Goal: Transaction & Acquisition: Download file/media

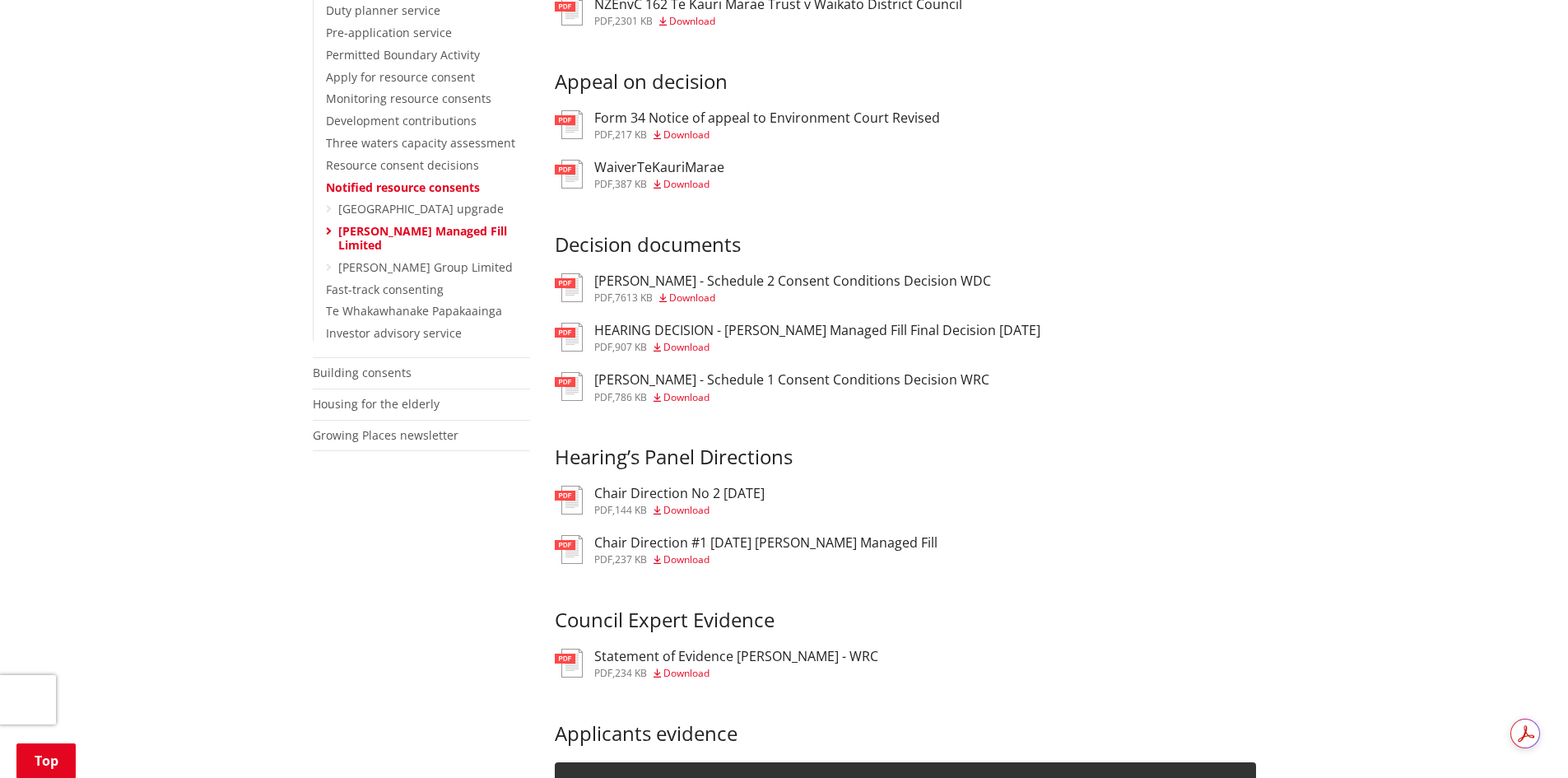
scroll to position [494, 0]
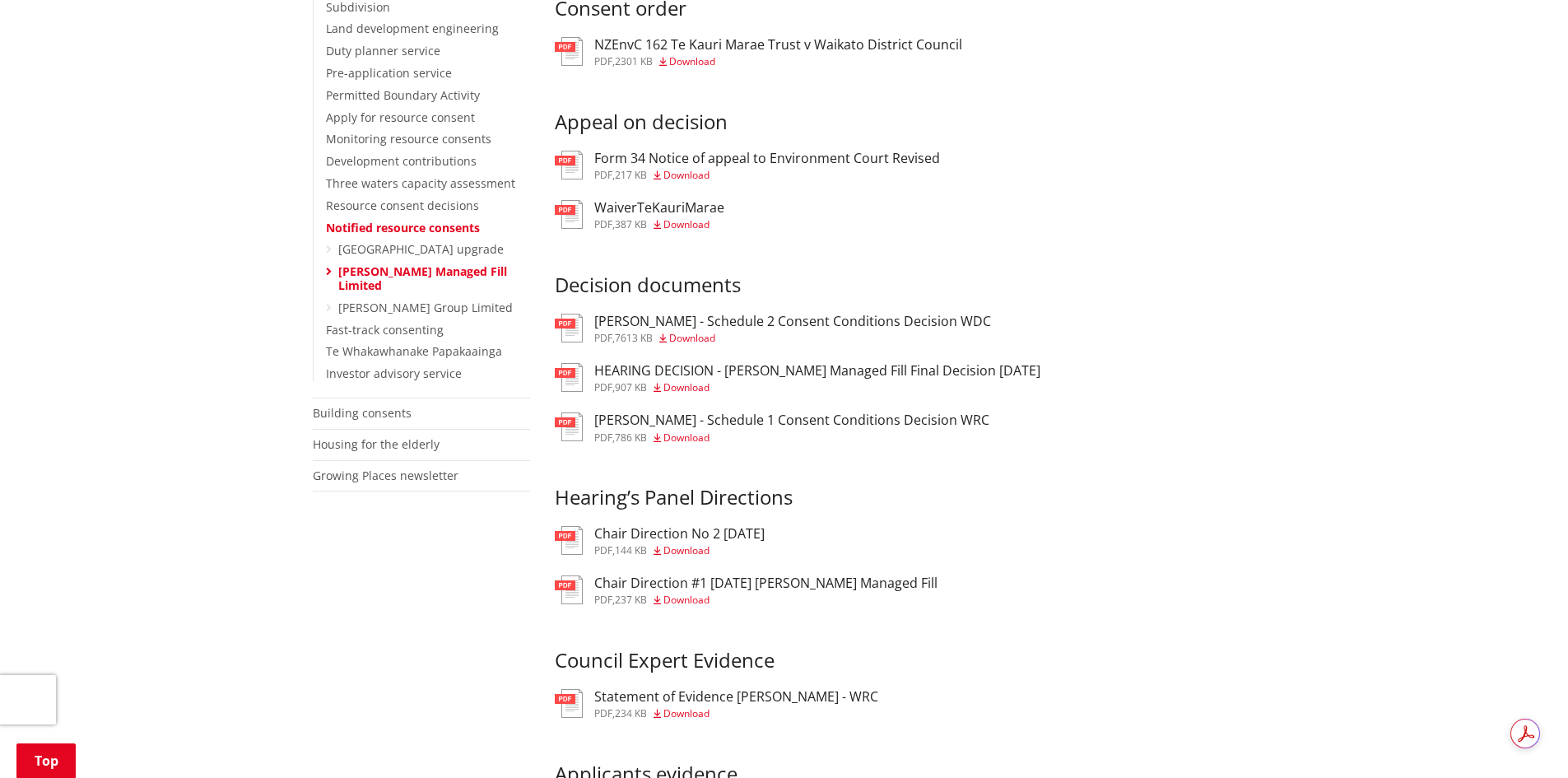
click at [714, 345] on span "Download" at bounding box center [692, 337] width 46 height 14
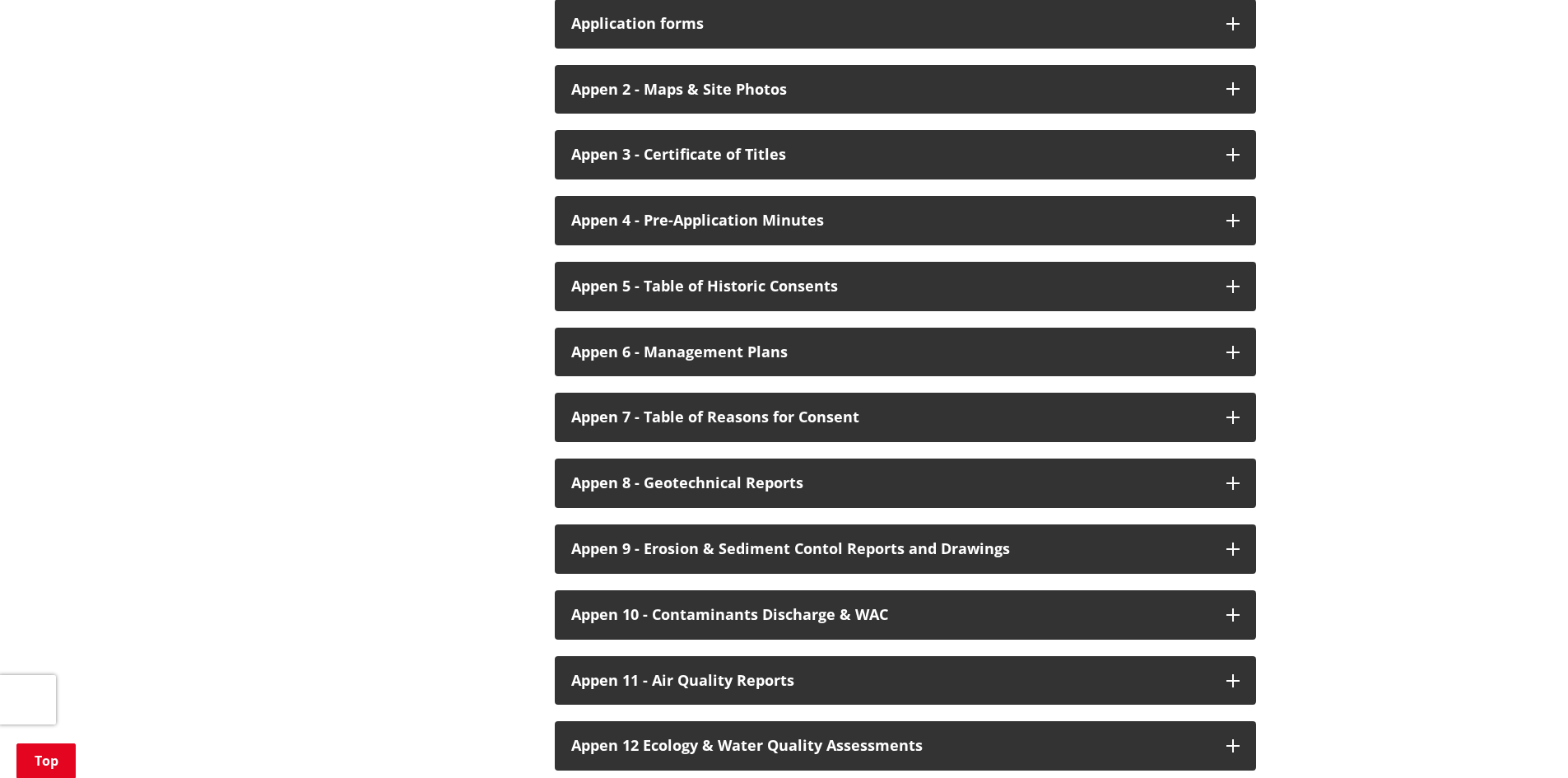
scroll to position [3539, 0]
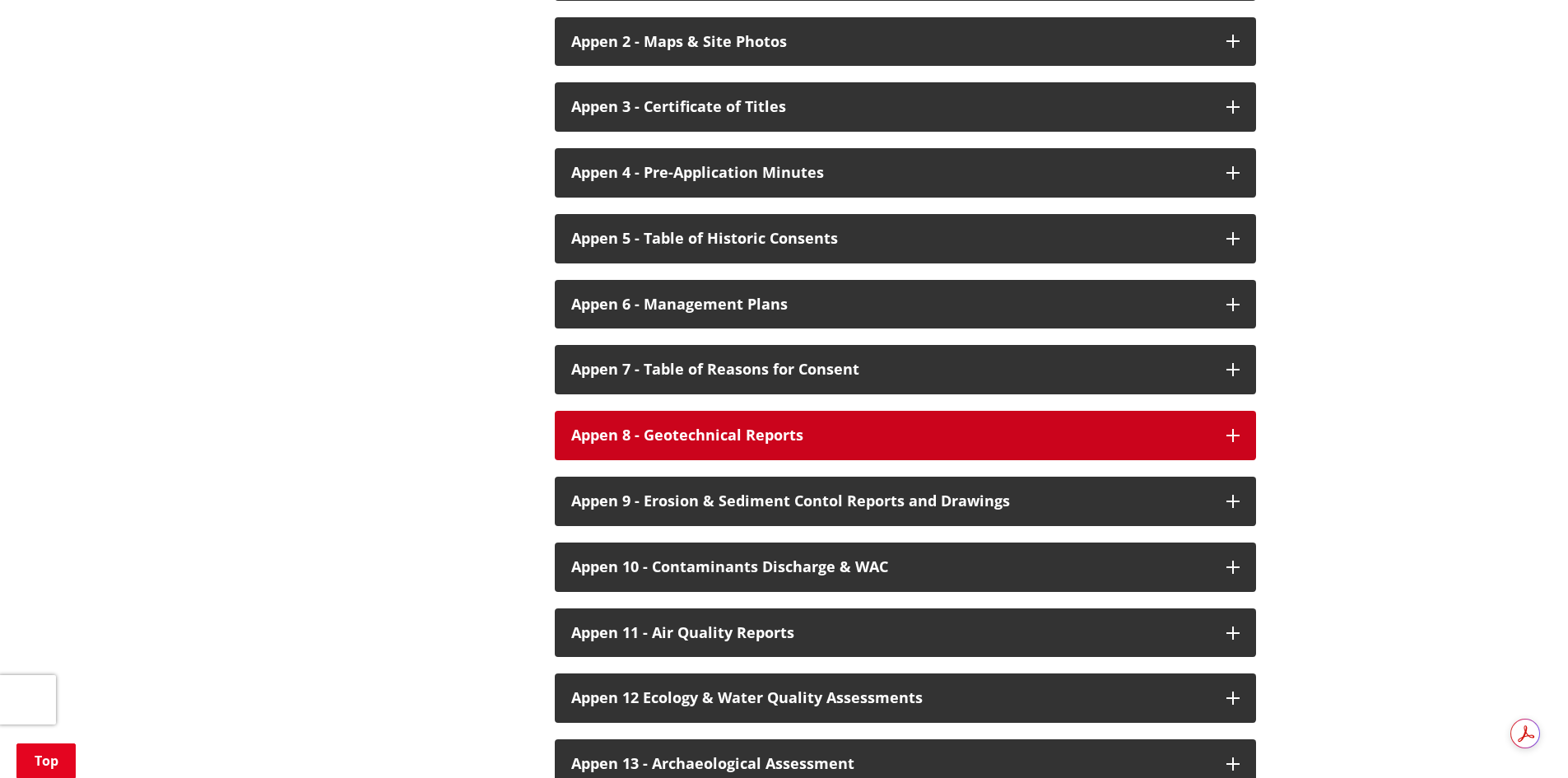
click at [1235, 429] on icon "button" at bounding box center [1233, 436] width 13 height 13
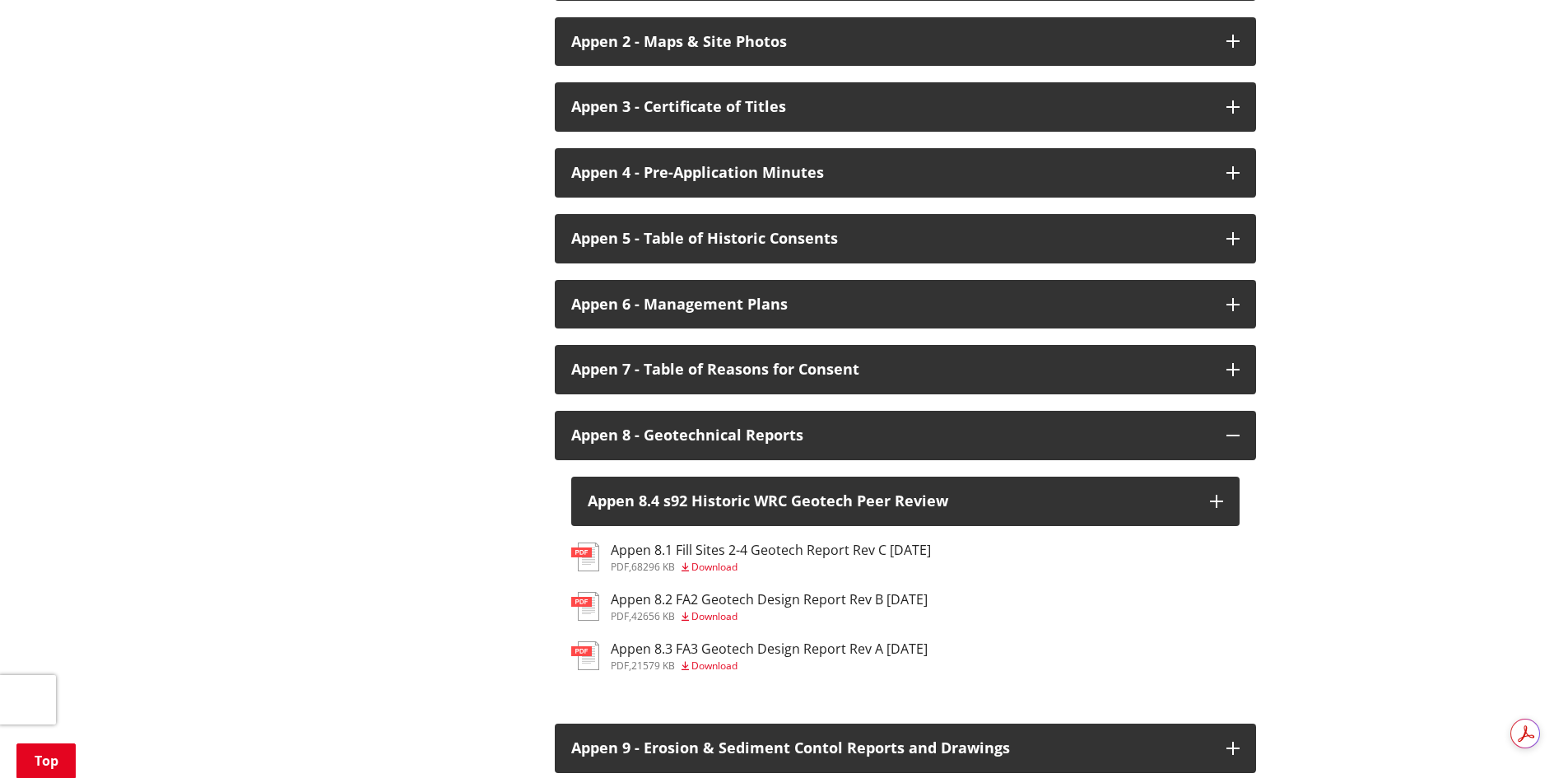
click at [721, 560] on span "Download" at bounding box center [714, 567] width 46 height 14
